Goal: Check status

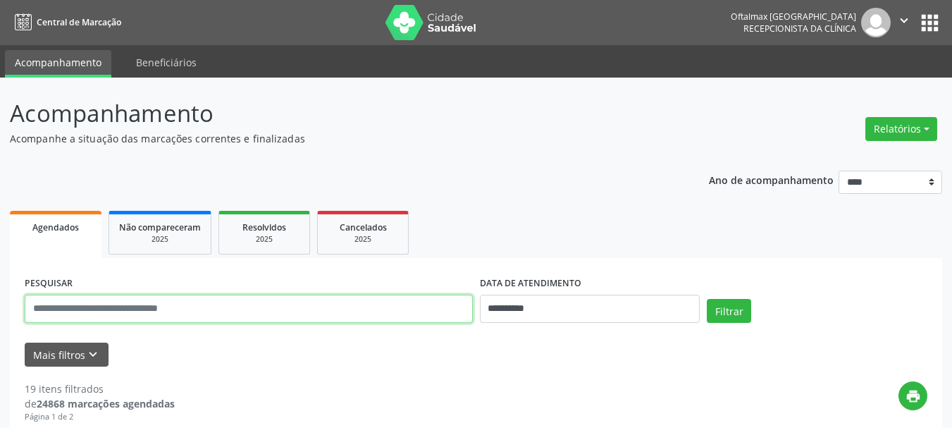
click at [123, 309] on input "text" at bounding box center [249, 309] width 448 height 28
type input "**********"
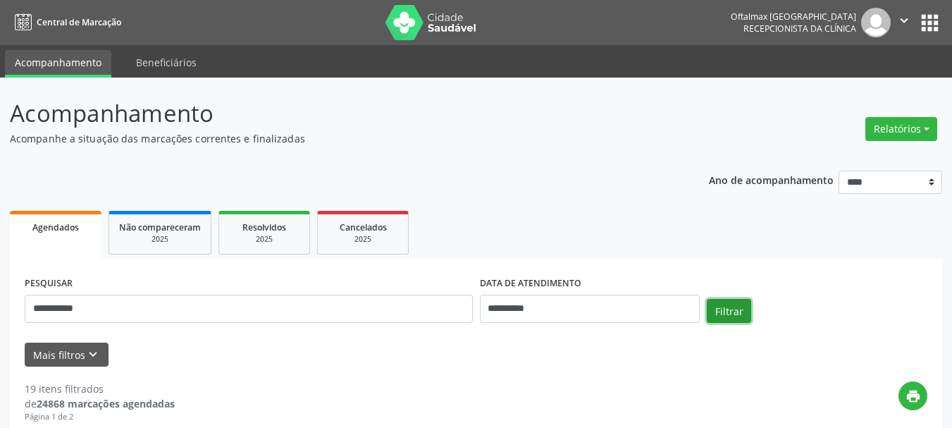
click at [734, 300] on button "Filtrar" at bounding box center [729, 311] width 44 height 24
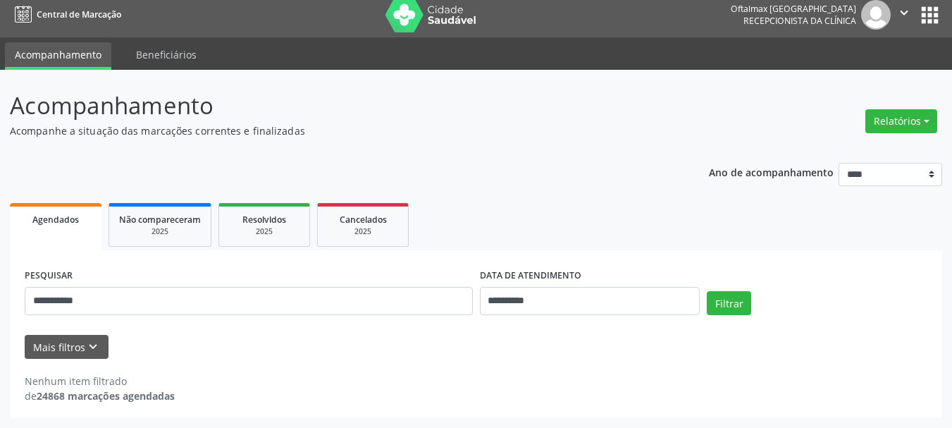
scroll to position [8, 0]
click at [75, 220] on span "Agendados" at bounding box center [55, 220] width 47 height 12
click at [163, 57] on link "Beneficiários" at bounding box center [166, 54] width 80 height 25
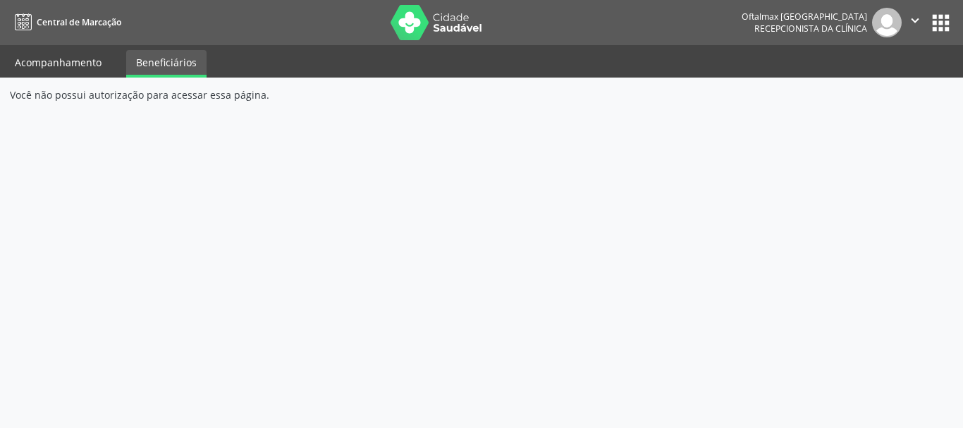
click at [95, 66] on link "Acompanhamento" at bounding box center [58, 62] width 106 height 25
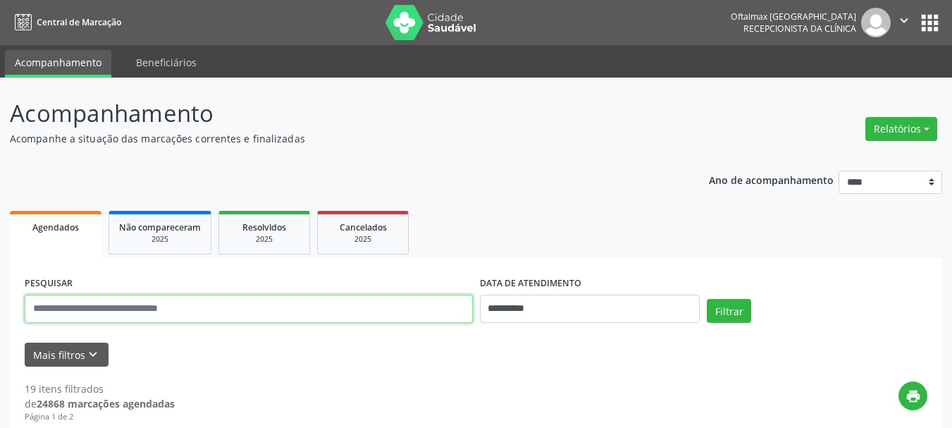
click at [150, 311] on input "text" at bounding box center [249, 309] width 448 height 28
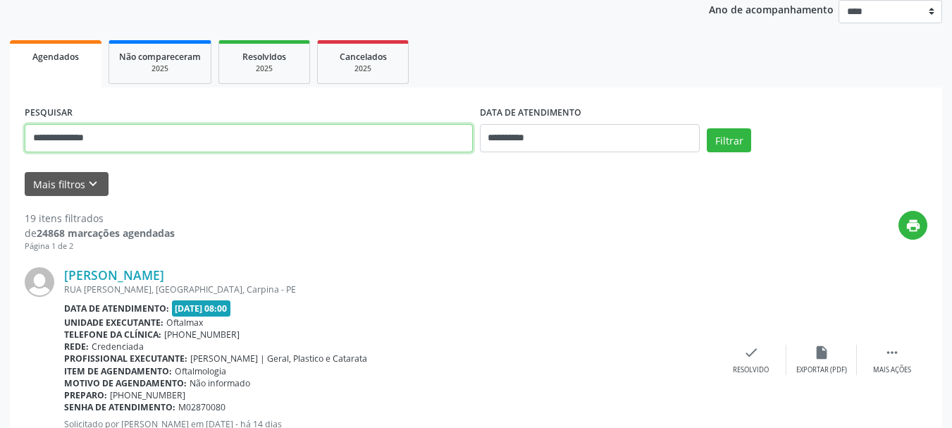
scroll to position [211, 0]
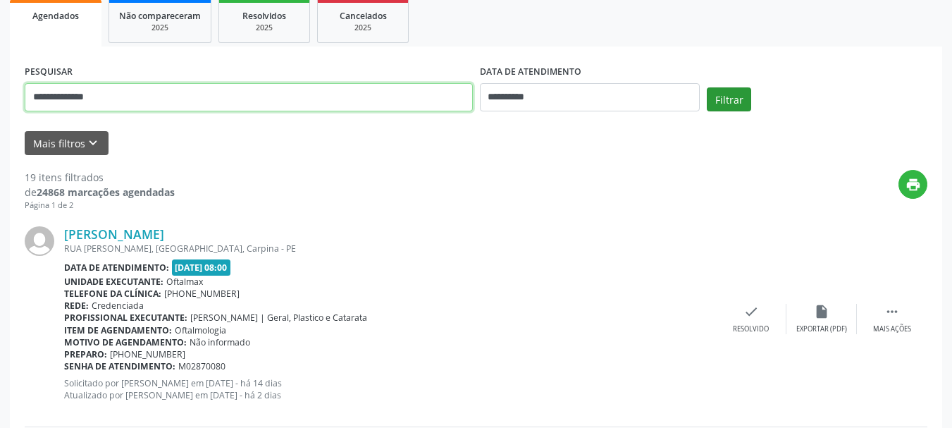
type input "**********"
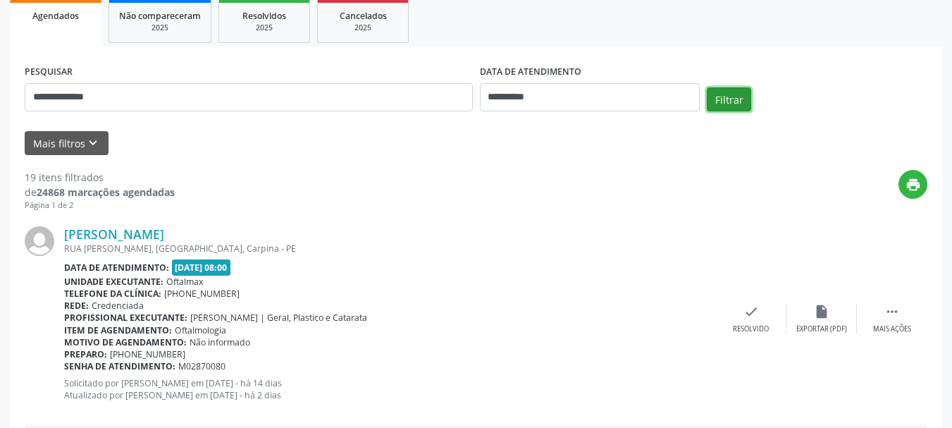
click at [749, 97] on button "Filtrar" at bounding box center [729, 99] width 44 height 24
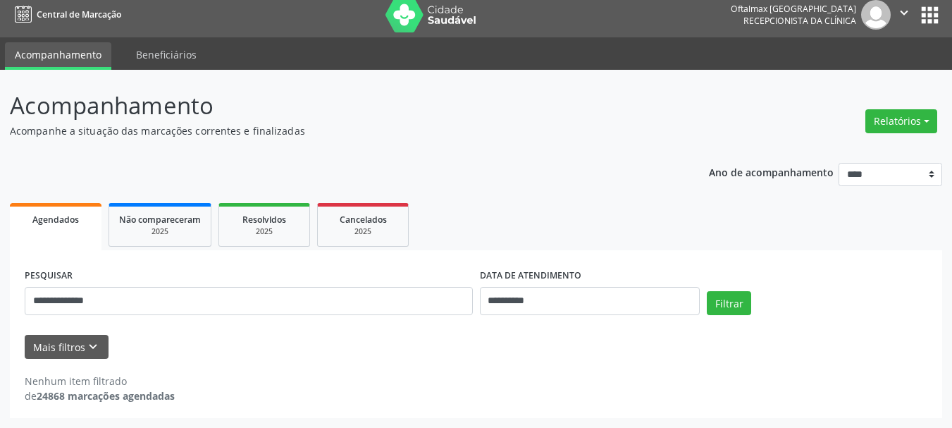
scroll to position [8, 0]
